Goal: Navigation & Orientation: Find specific page/section

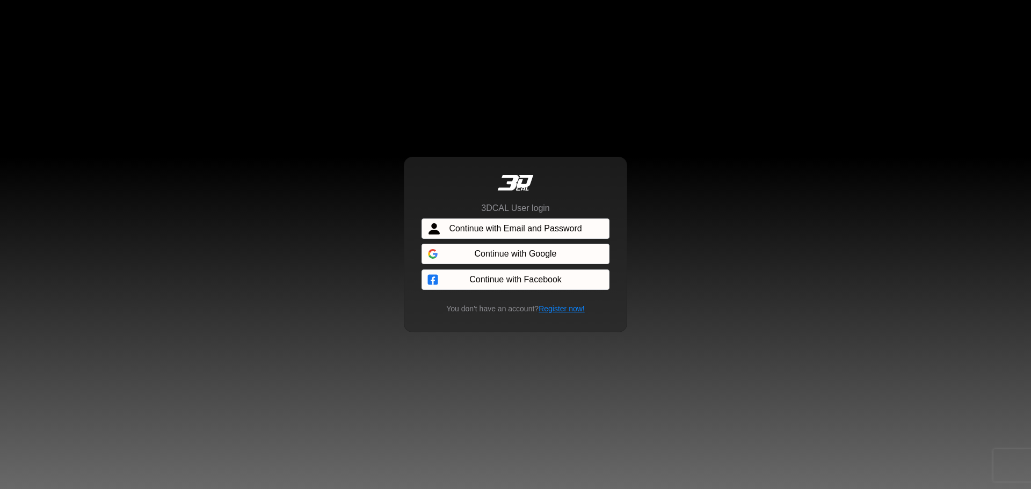
click at [521, 229] on span "Continue with Email and Password" at bounding box center [515, 228] width 133 height 13
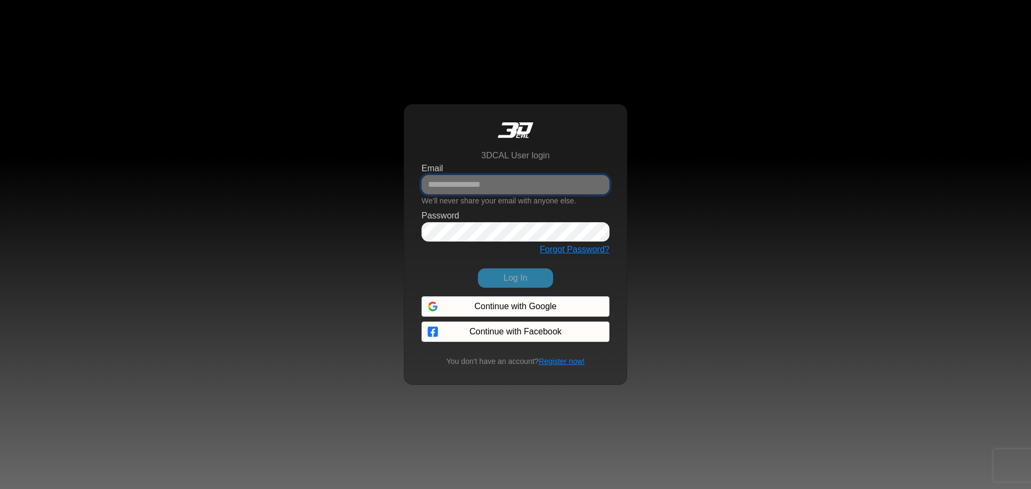
type input "**********"
click at [516, 279] on button "Log In" at bounding box center [515, 277] width 75 height 19
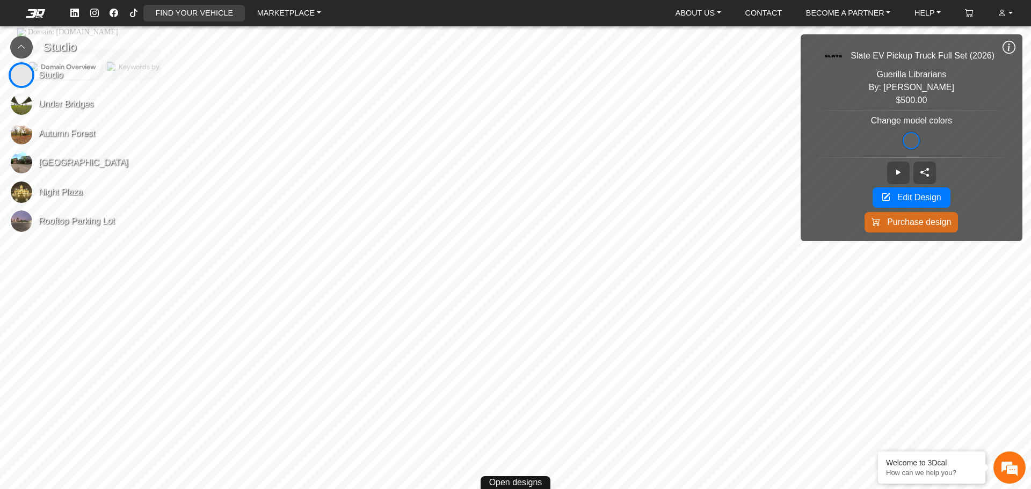
click at [175, 11] on link "FIND YOUR VEHICLE" at bounding box center [194, 13] width 86 height 17
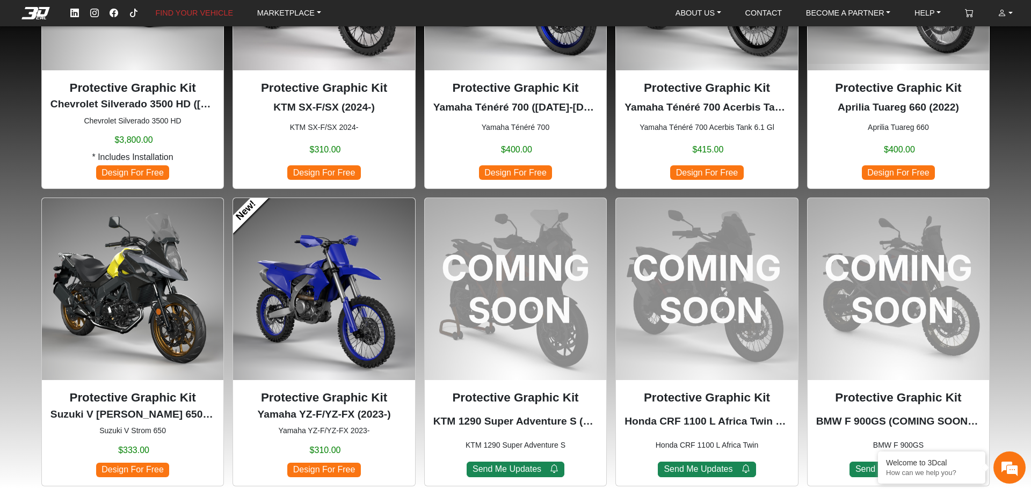
scroll to position [859, 0]
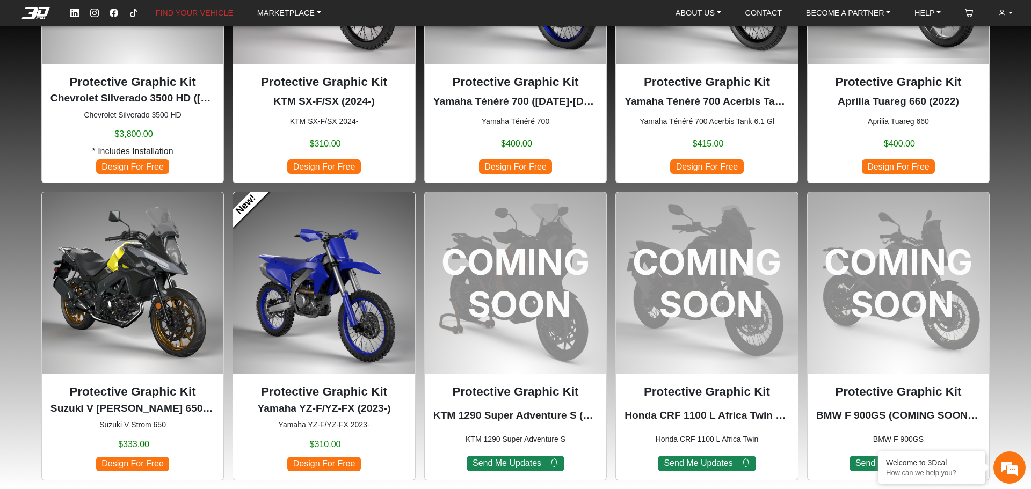
drag, startPoint x: 396, startPoint y: 405, endPoint x: 256, endPoint y: 407, distance: 140.1
click at [269, 407] on p "Yamaha YZ-F/YZ-FX (2023-)" at bounding box center [324, 409] width 164 height 16
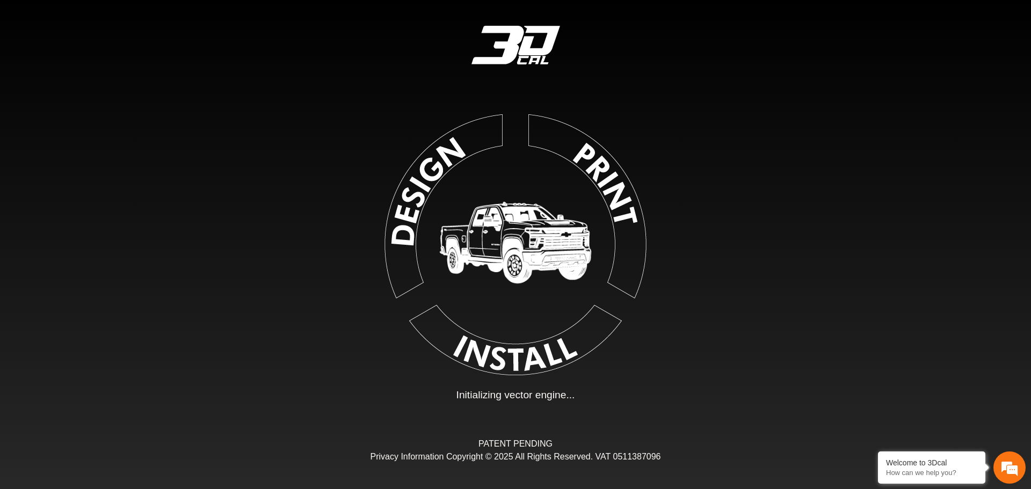
click at [251, 404] on div "Loading... Initializing vector engine... PATENT PENDING Privacy Information Cop…" at bounding box center [515, 244] width 1031 height 489
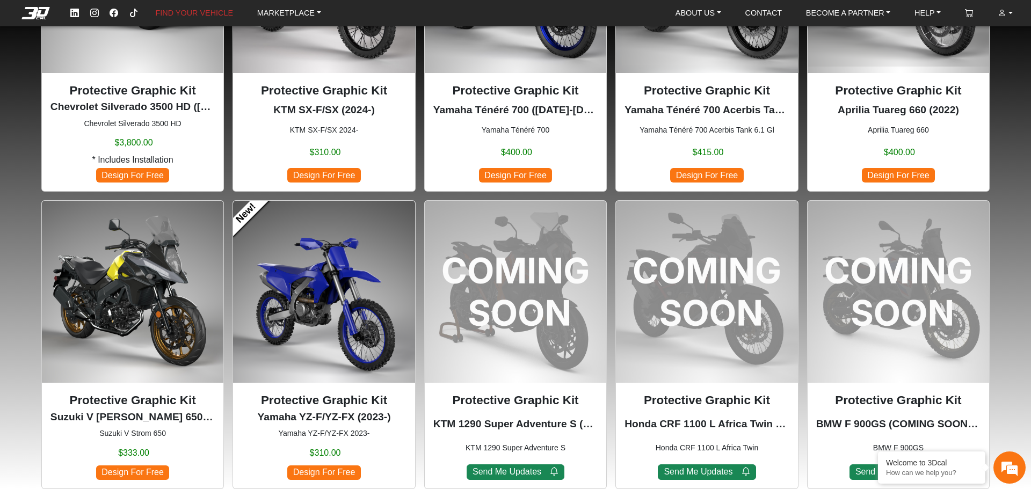
scroll to position [913, 0]
